Goal: Transaction & Acquisition: Purchase product/service

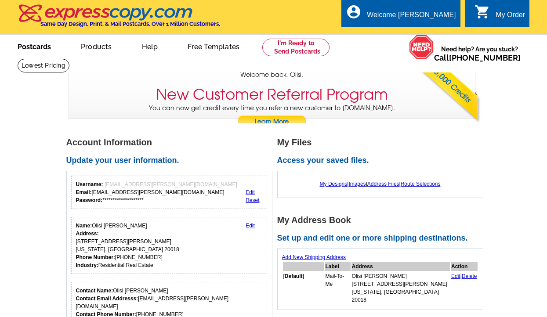
click at [43, 46] on link "Postcards" at bounding box center [34, 46] width 61 height 21
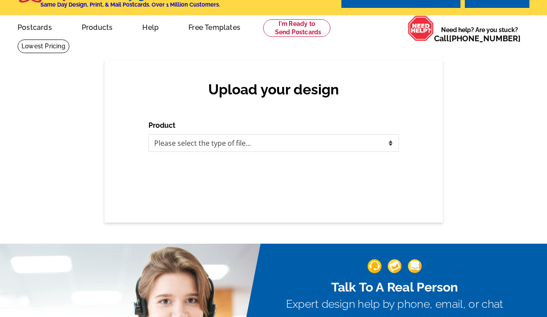
scroll to position [19, 0]
click at [297, 143] on select "Please select the type of file... Postcards Business Cards Letters and flyers G…" at bounding box center [273, 143] width 250 height 18
select select "2"
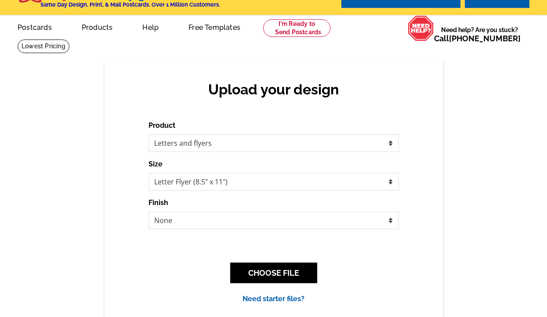
scroll to position [0, 0]
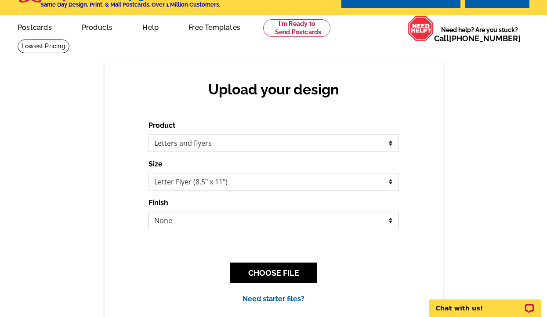
select select "2"
click at [387, 144] on select "Please select the type of file... Postcards Business Cards Letters and flyers G…" at bounding box center [273, 143] width 250 height 18
select select "1"
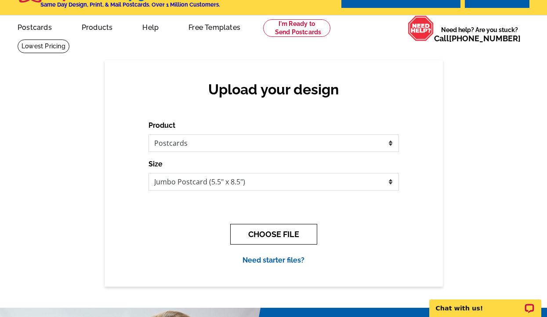
click at [273, 234] on button "CHOOSE FILE" at bounding box center [273, 234] width 87 height 21
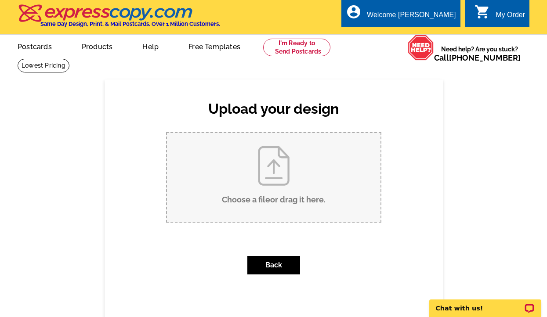
click at [282, 170] on input "Choose a file or drag it here ." at bounding box center [273, 177] width 213 height 89
type input "C:\fakepath\Copy of The Reverse Offer Strategy.pdf"
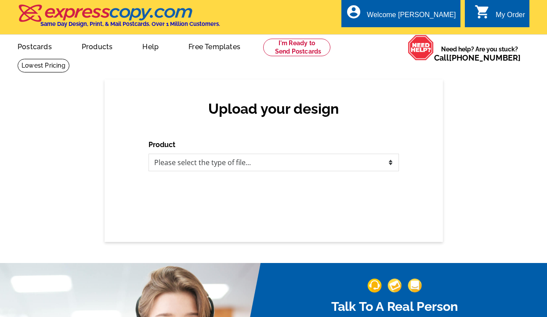
click at [336, 165] on select "Please select the type of file... Postcards Business Cards Letters and flyers G…" at bounding box center [273, 163] width 250 height 18
select select "1"
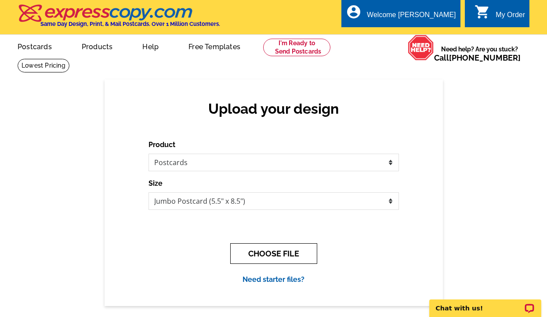
click at [247, 256] on button "CHOOSE FILE" at bounding box center [273, 253] width 87 height 21
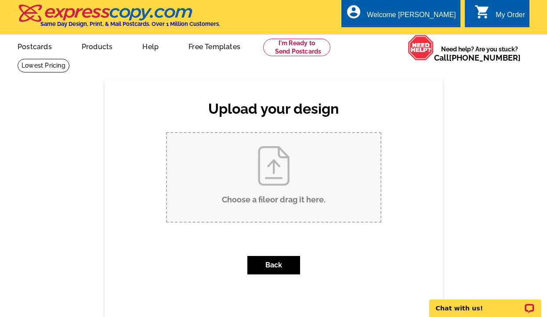
click at [278, 167] on input "Choose a file or drag it here ." at bounding box center [273, 177] width 213 height 89
type input "C:\fakepath\Copy of The Reverse Offer Strategy.pdf"
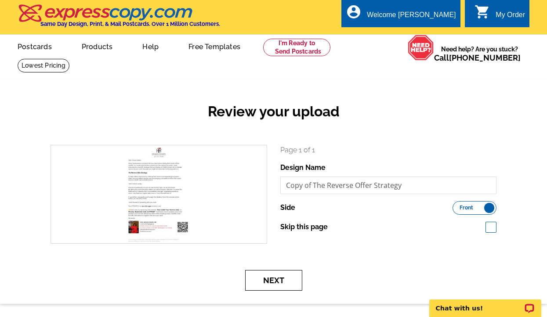
click at [283, 280] on button "Next" at bounding box center [273, 280] width 57 height 21
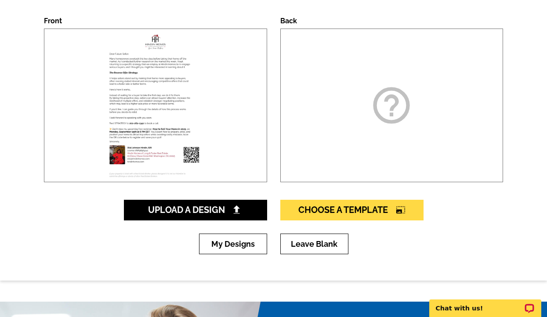
scroll to position [119, 0]
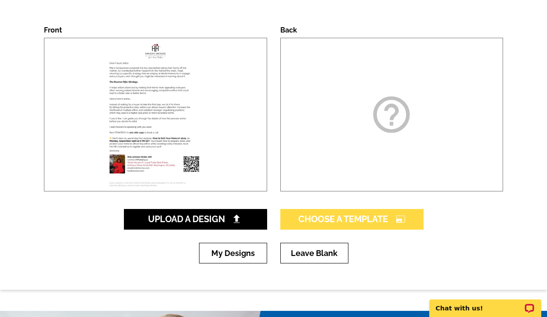
click at [371, 218] on span "Choose A Template photo_size_select_large" at bounding box center [351, 219] width 107 height 11
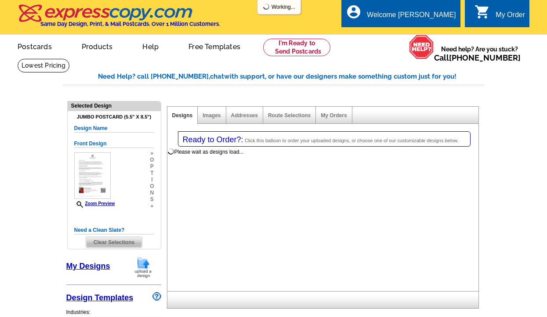
select select "1"
select select "2"
select select "back"
select select "785"
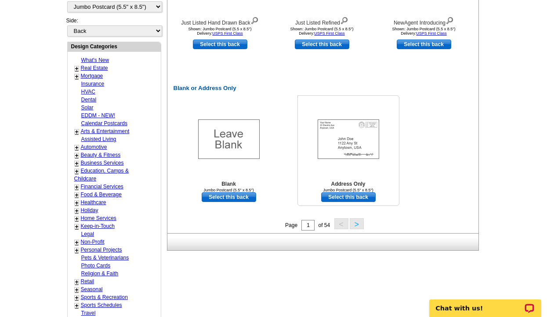
scroll to position [413, 0]
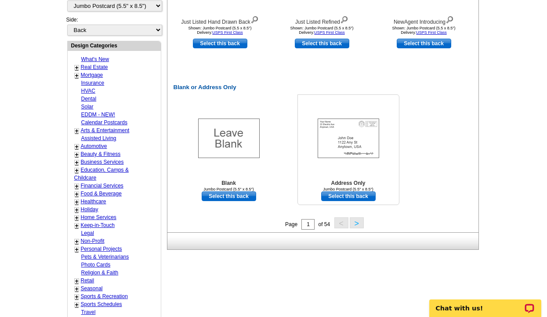
click at [370, 196] on link "Select this back" at bounding box center [348, 196] width 54 height 10
select select "front"
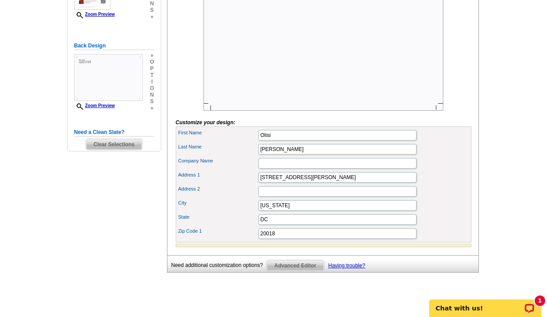
scroll to position [203, 0]
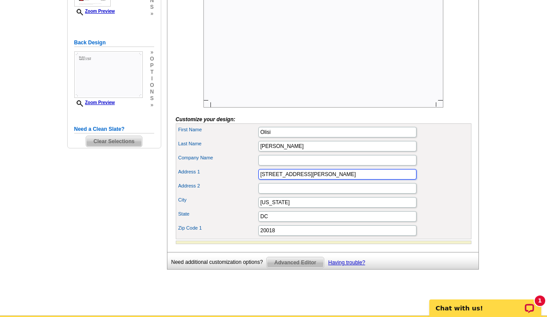
drag, startPoint x: 330, startPoint y: 188, endPoint x: 257, endPoint y: 180, distance: 73.3
type input "20 Chevy Chase Circle NW"
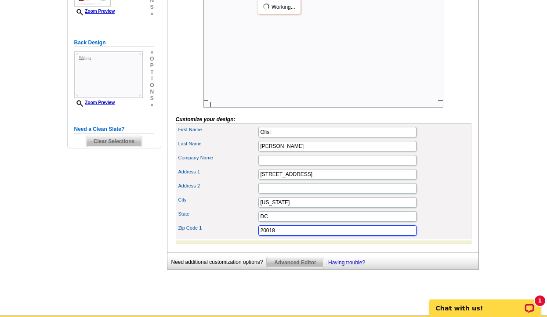
scroll to position [0, 0]
type input "20015"
click at [453, 195] on div "Address 2" at bounding box center [323, 188] width 292 height 14
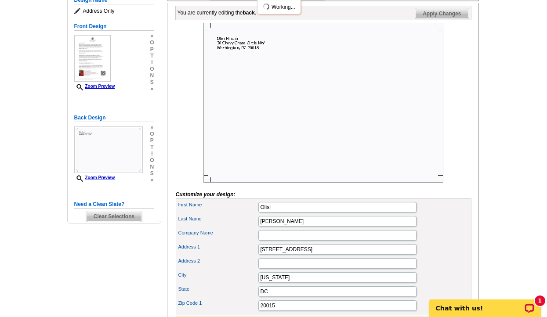
scroll to position [128, 0]
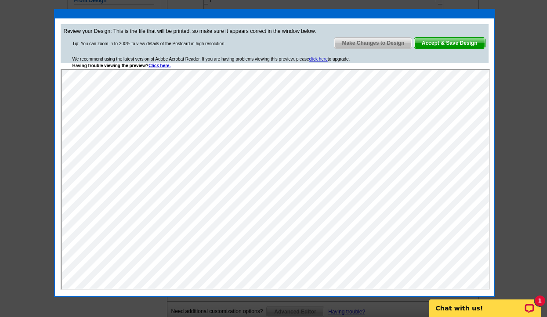
scroll to position [154, 0]
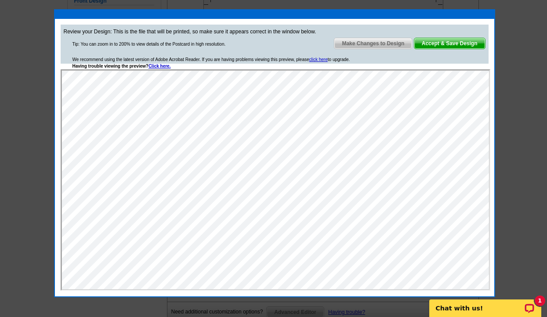
click at [444, 45] on span "Accept & Save Design" at bounding box center [449, 43] width 71 height 11
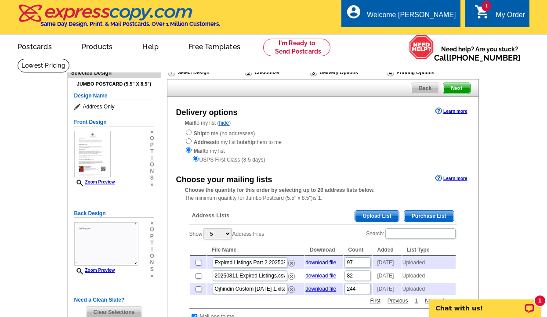
click at [201, 256] on td at bounding box center [198, 262] width 16 height 12
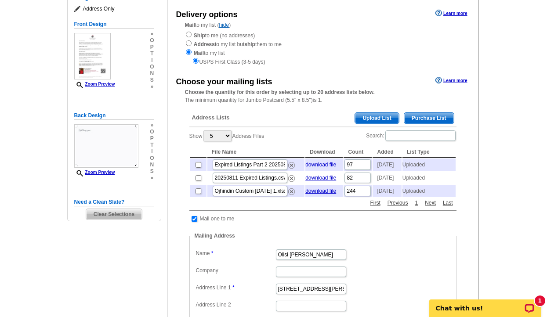
click at [198, 162] on input "checkbox" at bounding box center [198, 165] width 6 height 6
checkbox input "true"
click at [198, 183] on td at bounding box center [198, 178] width 16 height 12
click at [199, 178] on input "checkbox" at bounding box center [198, 178] width 6 height 6
checkbox input "true"
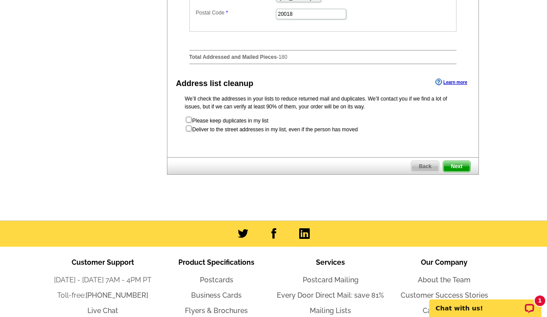
scroll to position [446, 0]
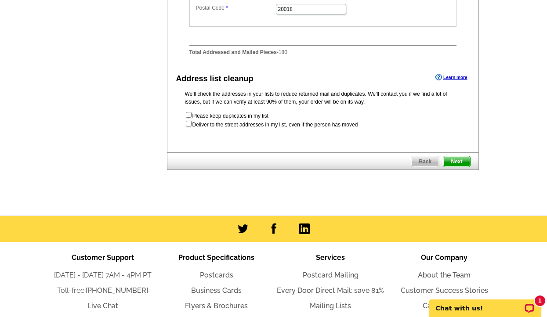
click at [460, 166] on span "Next" at bounding box center [456, 161] width 26 height 11
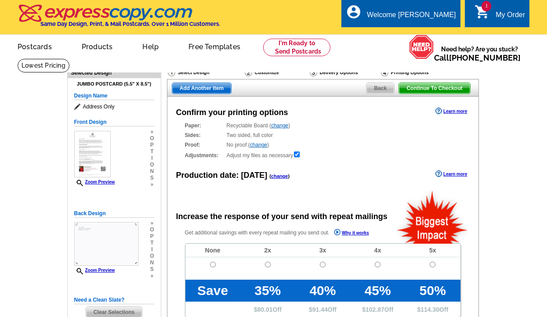
radio input "false"
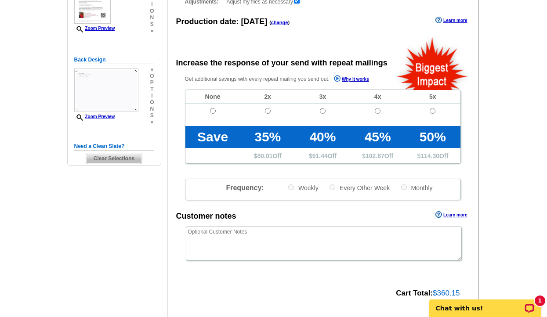
scroll to position [157, 0]
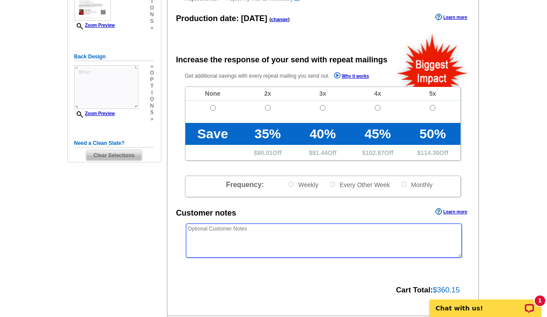
click at [326, 228] on textarea at bounding box center [324, 241] width 276 height 34
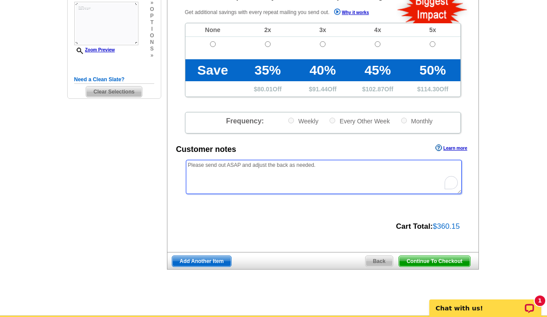
scroll to position [227, 0]
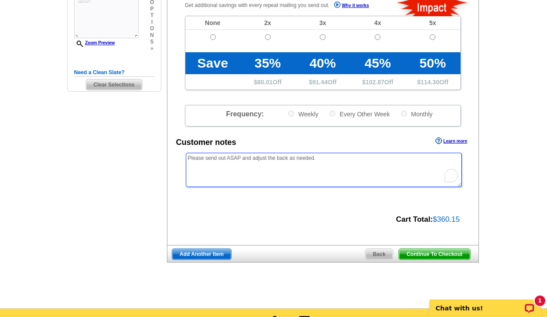
type textarea "Please send out ASAP and adjust the back as needed."
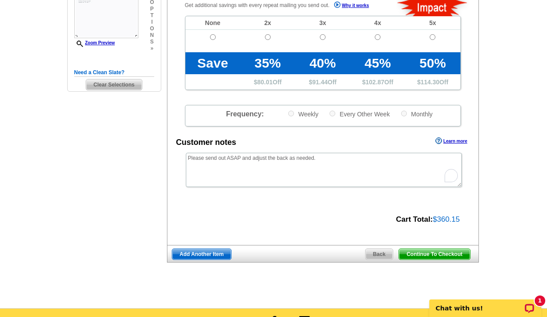
click at [423, 255] on span "Continue To Checkout" at bounding box center [434, 254] width 71 height 11
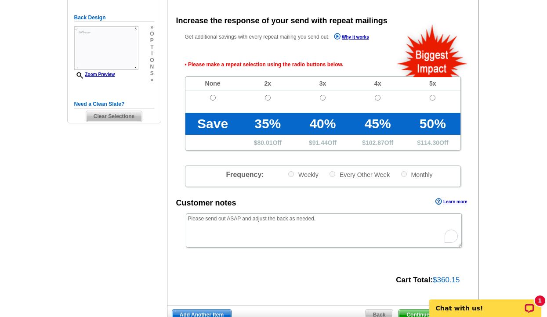
scroll to position [195, 0]
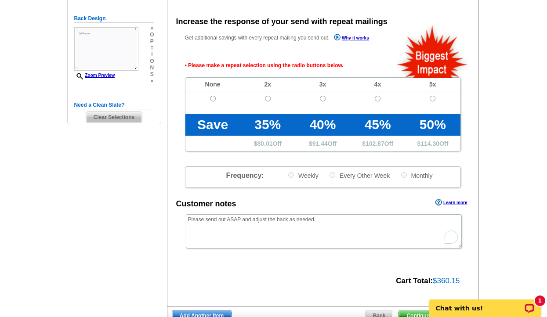
click at [433, 97] on input "radio" at bounding box center [433, 99] width 6 height 6
radio input "true"
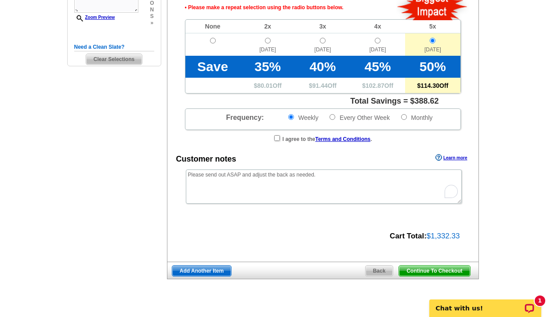
scroll to position [243, 0]
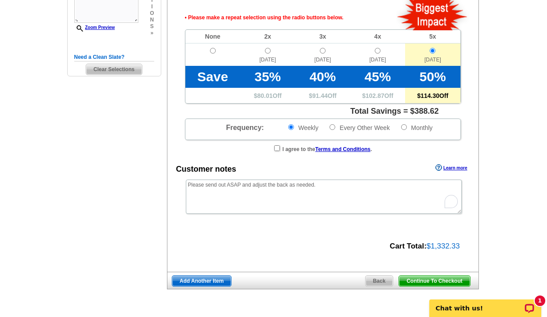
click at [212, 46] on td at bounding box center [212, 54] width 55 height 22
click at [212, 48] on input "radio" at bounding box center [213, 51] width 6 height 6
radio input "true"
radio input "false"
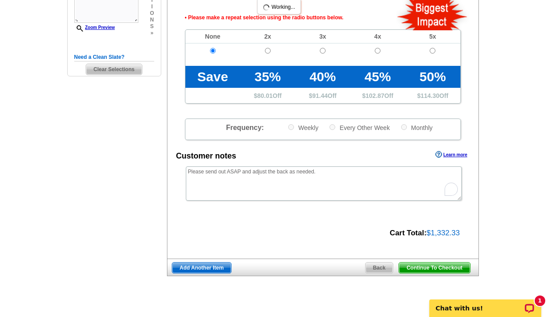
click at [213, 51] on div "Get additional savings with every repeat mailing you send out. Why it works • P…" at bounding box center [322, 62] width 311 height 155
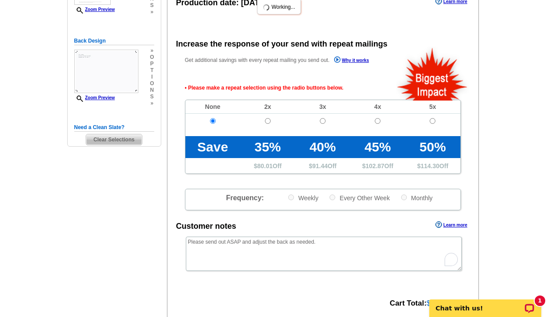
click at [213, 50] on div "Increase the response of your send with repeat mailings" at bounding box center [281, 44] width 211 height 12
click at [213, 47] on div "Confirm your printing options Learn more Paper: Recyclable Board ( change ) Sel…" at bounding box center [323, 126] width 312 height 405
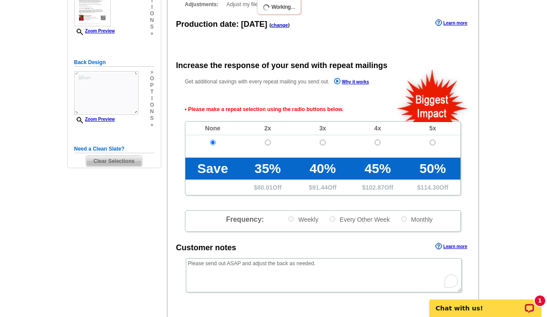
click at [213, 47] on div "Confirm your printing options Learn more Paper: Recyclable Board ( change ) Sel…" at bounding box center [323, 148] width 312 height 405
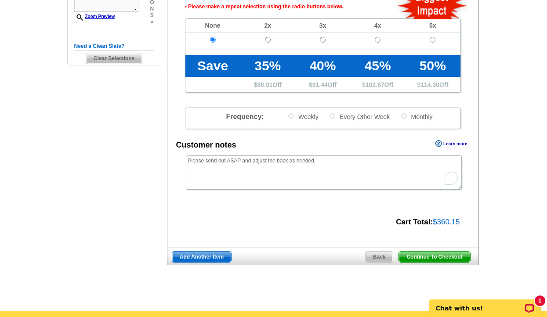
scroll to position [264, 0]
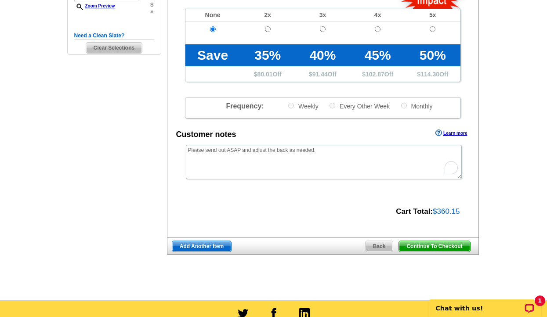
click at [444, 245] on span "Continue To Checkout" at bounding box center [434, 246] width 71 height 11
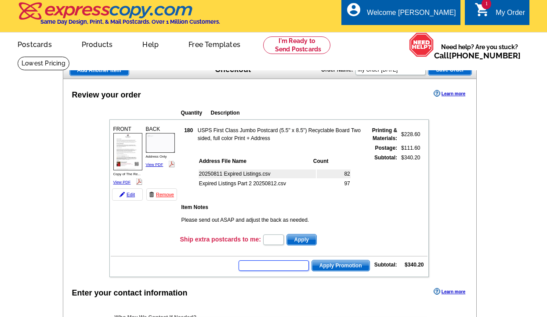
click at [298, 260] on input "text" at bounding box center [273, 265] width 70 height 11
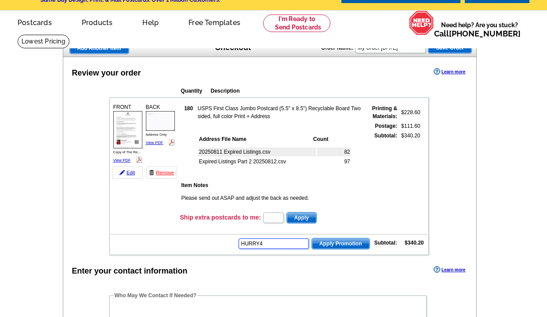
type input "HURRY40"
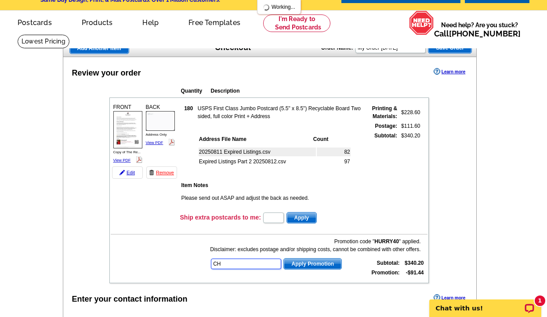
scroll to position [0, 0]
type input "CHAT20"
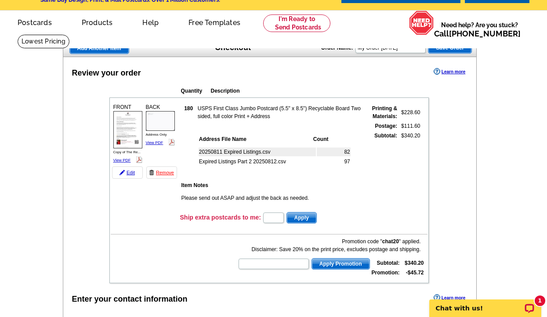
click at [273, 218] on input "text" at bounding box center [273, 218] width 21 height 11
click at [273, 262] on input "text" at bounding box center [273, 264] width 70 height 11
type input "PE40"
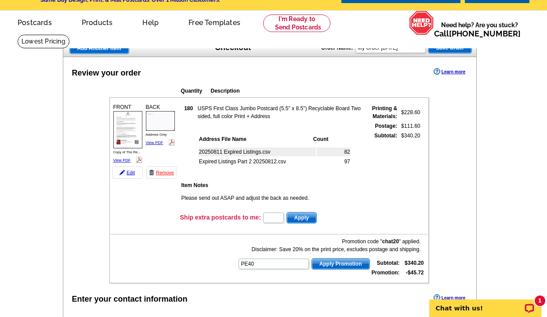
click at [334, 262] on span "Apply Promotion" at bounding box center [341, 264] width 58 height 11
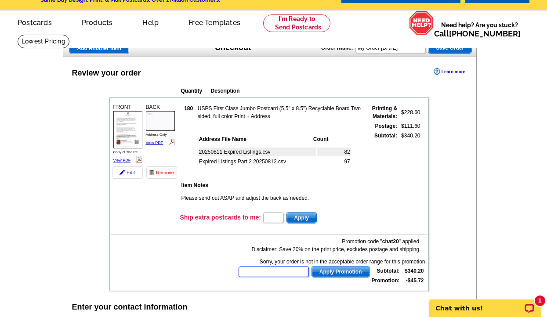
click at [301, 271] on input "text" at bounding box center [273, 272] width 70 height 11
type input "HURRY40"
click at [321, 272] on span "Apply Promotion" at bounding box center [341, 272] width 58 height 11
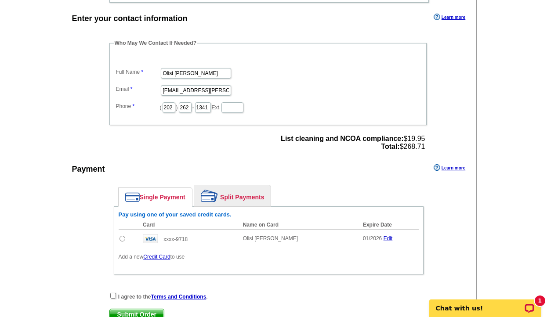
scroll to position [307, 0]
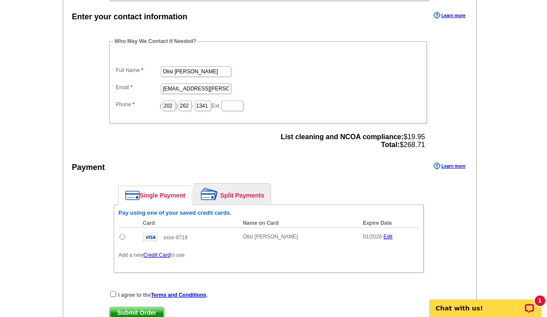
click at [123, 237] on input "radio" at bounding box center [122, 237] width 6 height 6
radio input "true"
click at [115, 292] on input "checkbox" at bounding box center [113, 294] width 6 height 6
checkbox input "true"
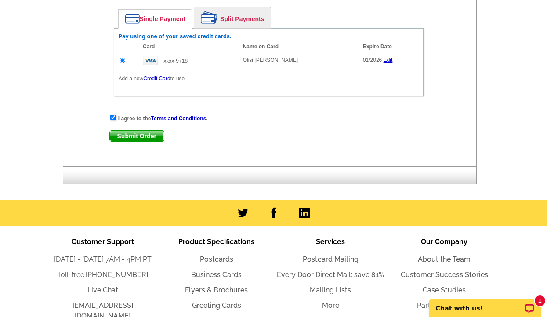
scroll to position [500, 0]
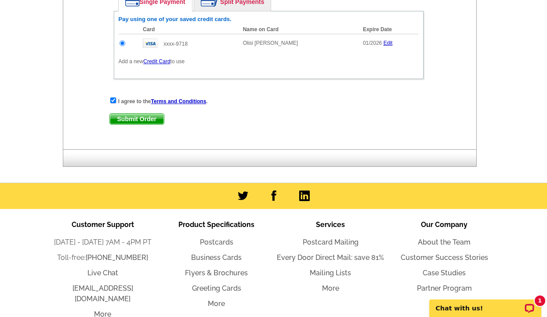
click at [155, 117] on span "Submit Order" at bounding box center [137, 119] width 54 height 11
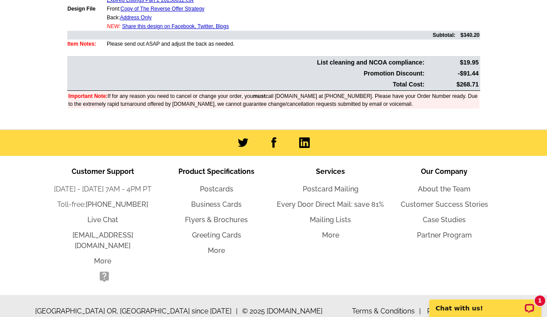
scroll to position [374, 0]
